Goal: Find specific fact: Find specific fact

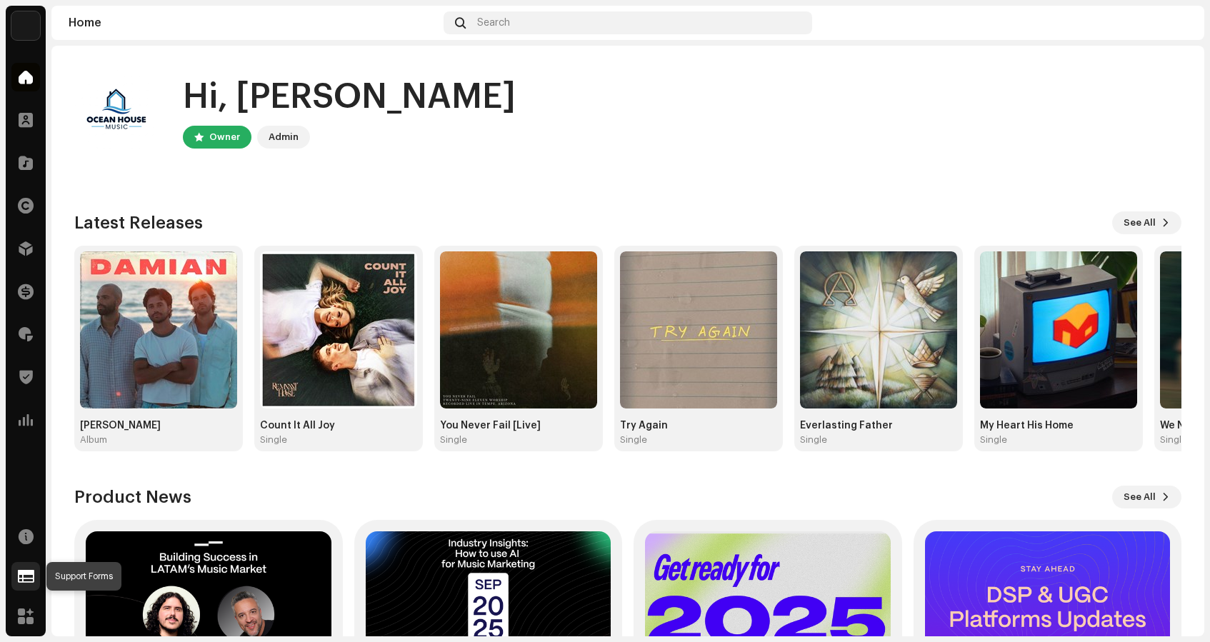
click at [24, 571] on span at bounding box center [26, 576] width 16 height 11
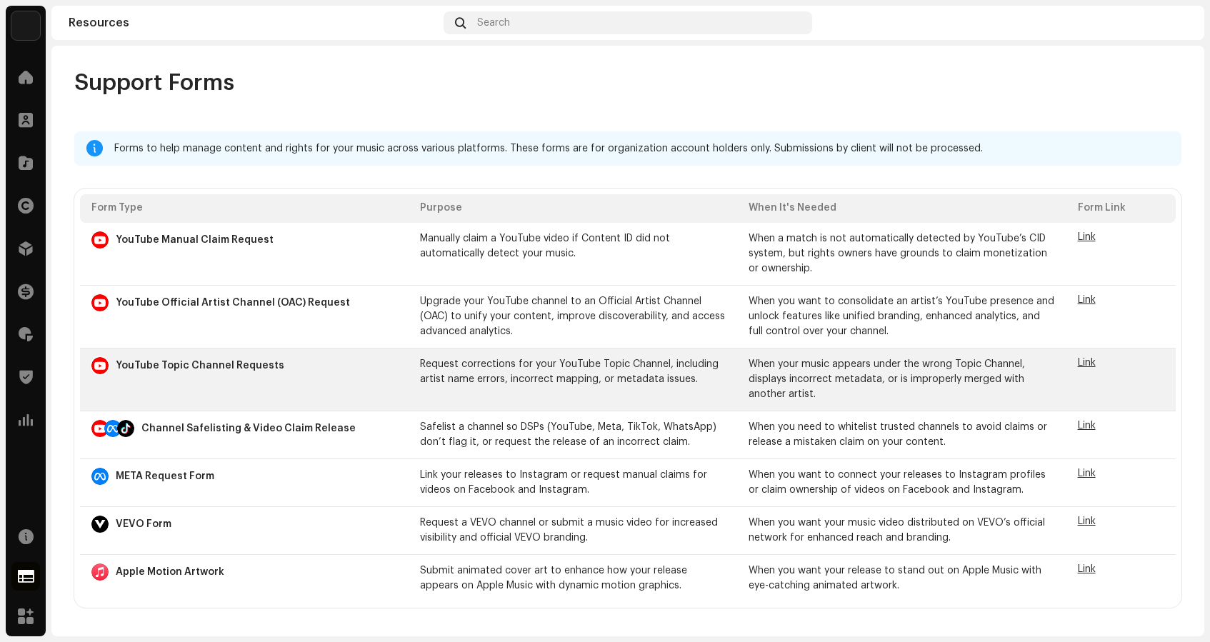
click at [1087, 361] on span "Link" at bounding box center [1087, 363] width 18 height 10
click at [1086, 362] on span "Link" at bounding box center [1087, 363] width 18 height 10
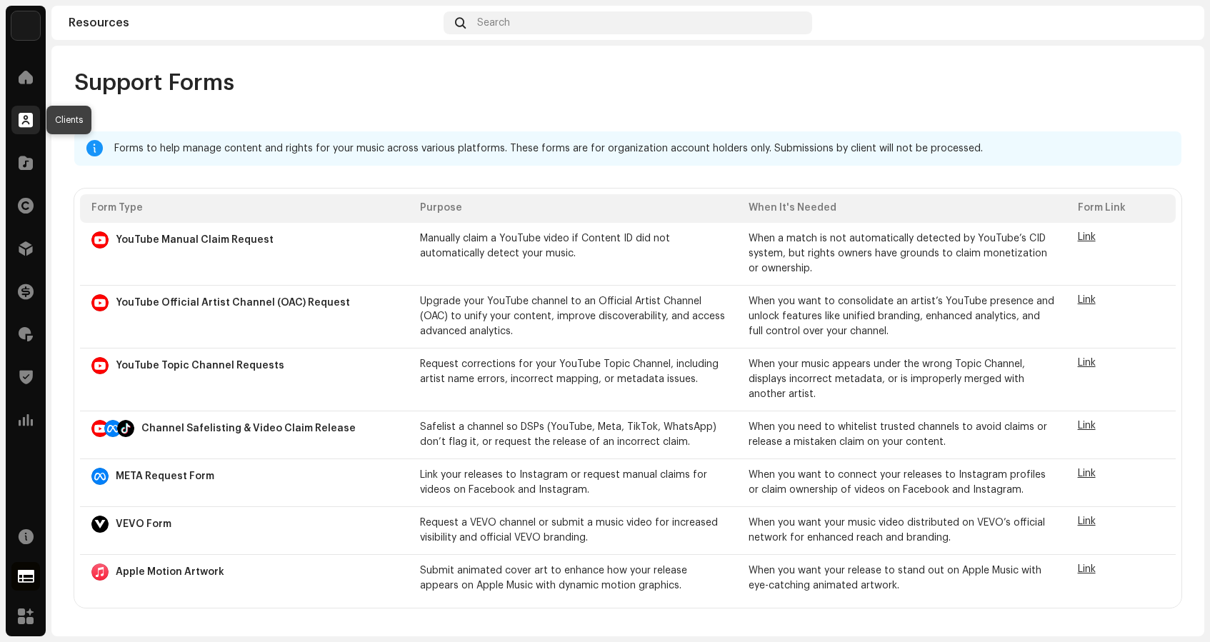
click at [24, 114] on span at bounding box center [26, 119] width 14 height 11
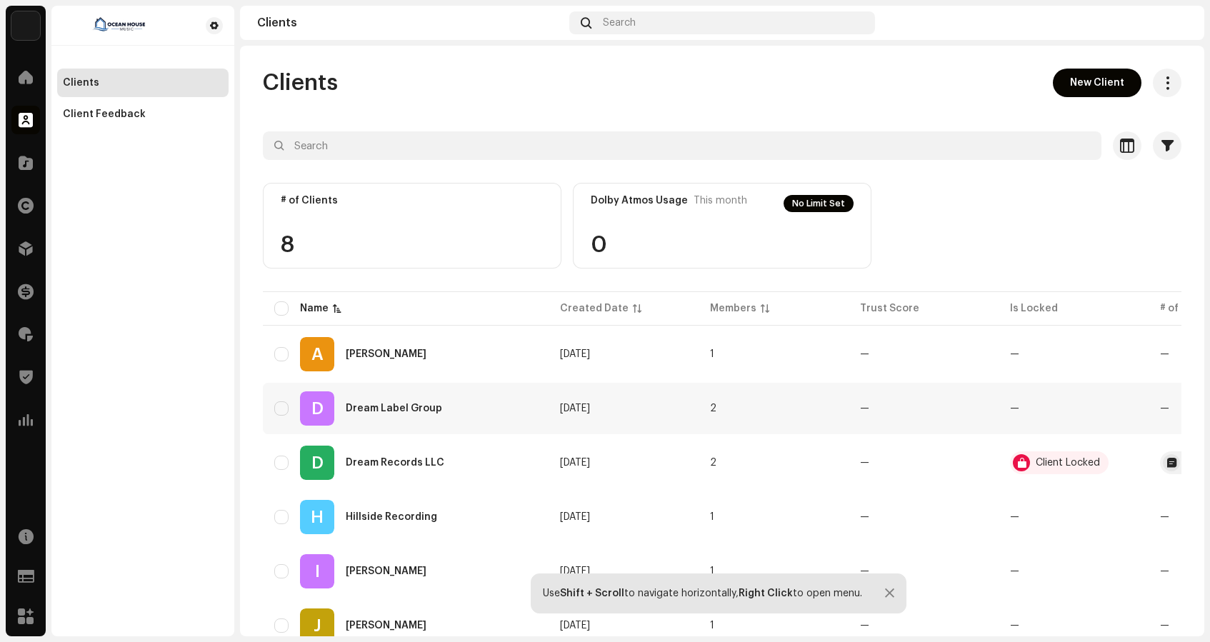
click at [418, 401] on div "D Dream Label Group" at bounding box center [405, 408] width 263 height 34
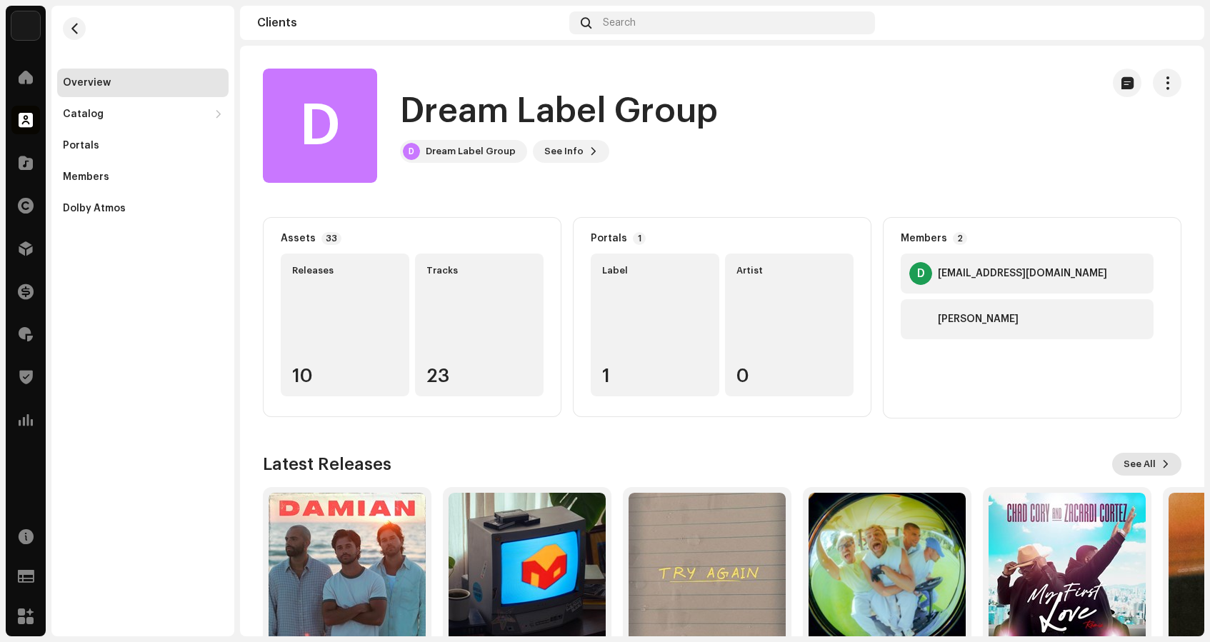
click at [1139, 463] on span "See All" at bounding box center [1139, 464] width 32 height 29
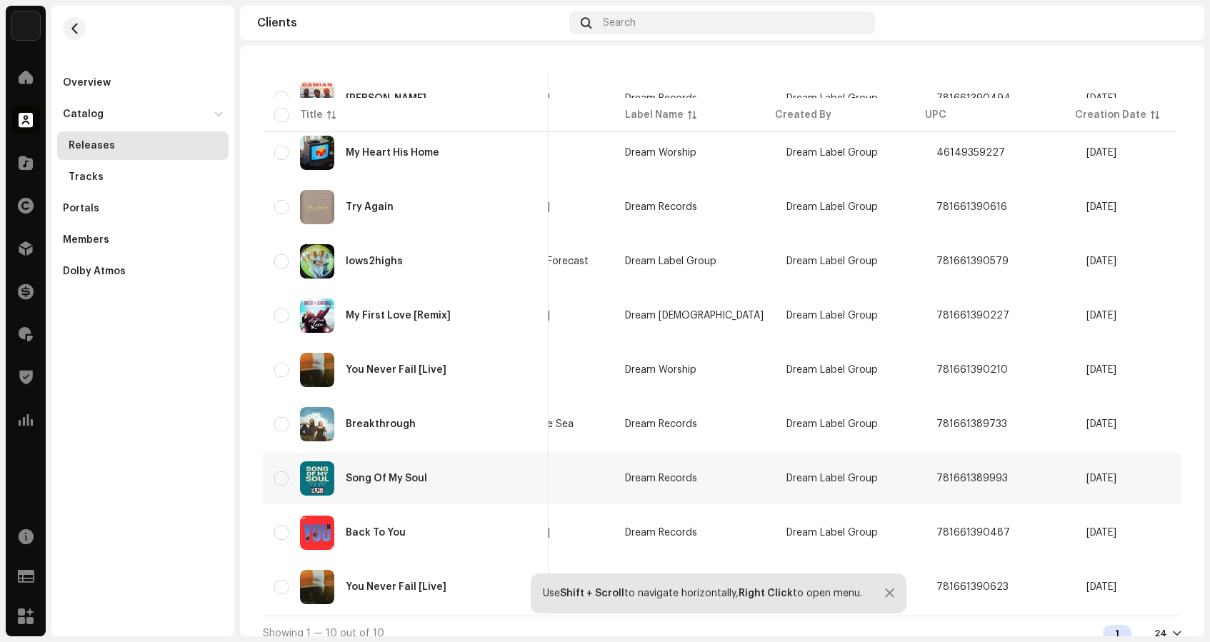
scroll to position [0, 241]
drag, startPoint x: 990, startPoint y: 473, endPoint x: 916, endPoint y: 481, distance: 74.7
click at [918, 481] on td "781661389993" at bounding box center [993, 478] width 150 height 51
copy span "781661389993"
